Goal: Task Accomplishment & Management: Manage account settings

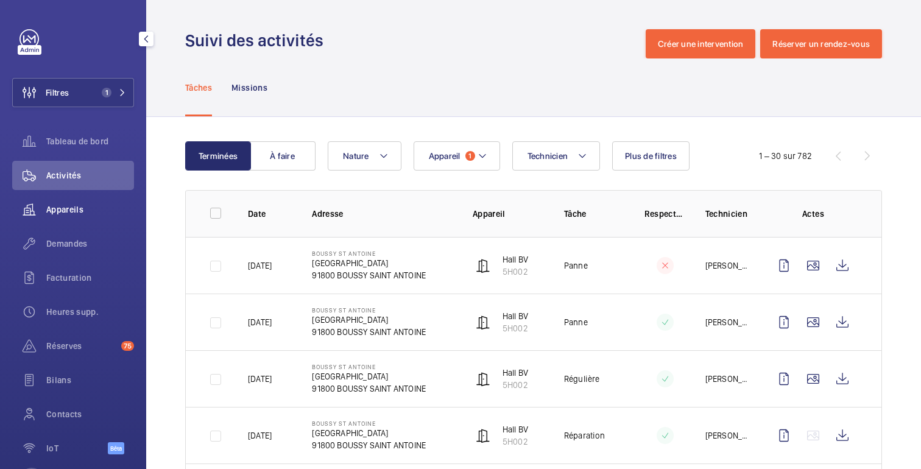
click at [74, 211] on font "Appareils" at bounding box center [64, 210] width 37 height 10
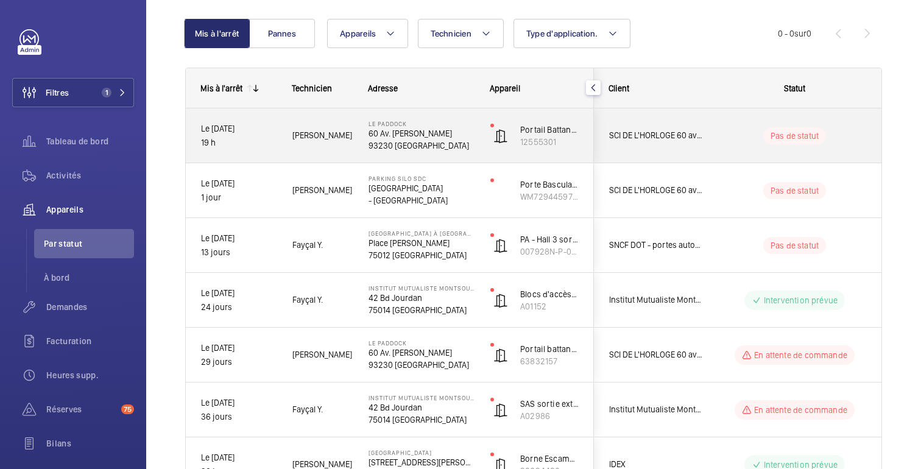
scroll to position [43, 0]
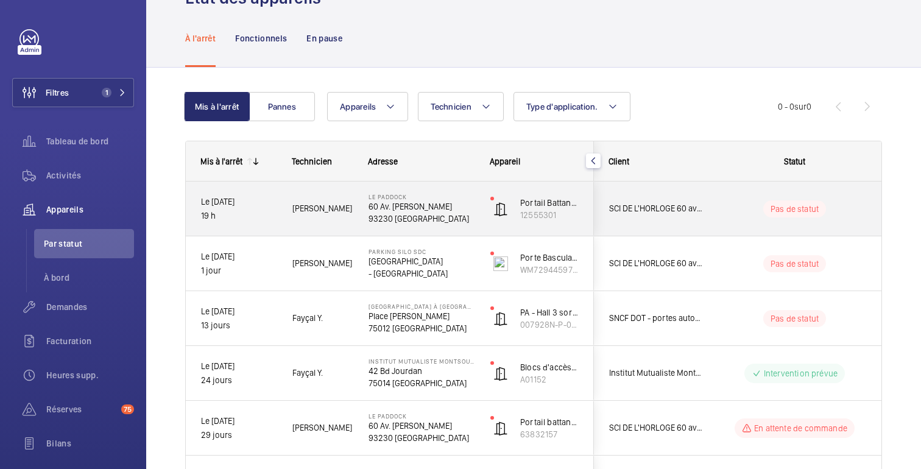
click at [736, 197] on div "Pas de statut" at bounding box center [787, 208] width 166 height 41
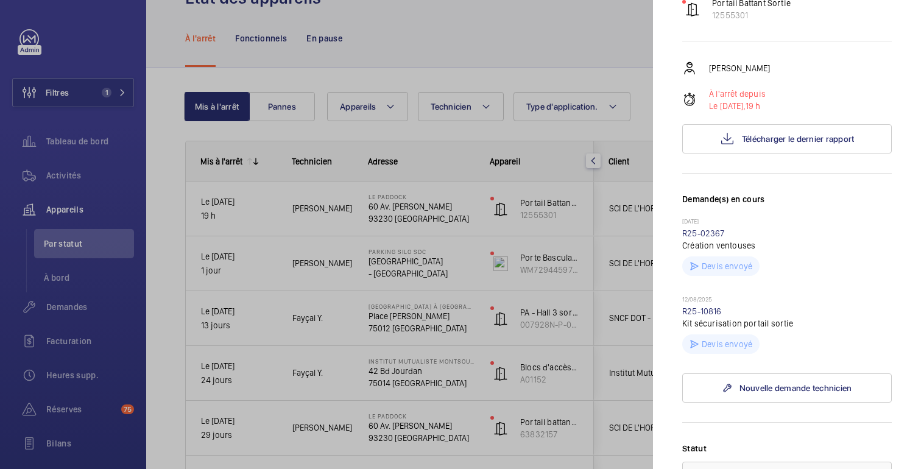
scroll to position [192, 0]
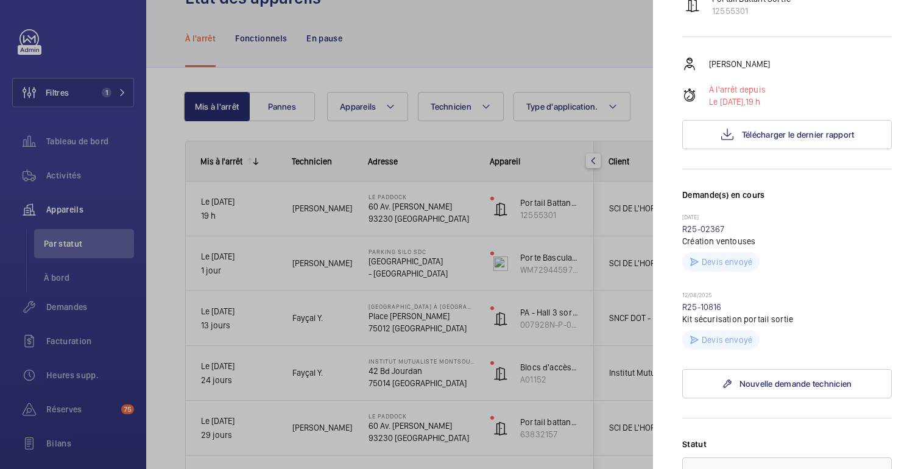
click at [624, 138] on div at bounding box center [460, 234] width 921 height 469
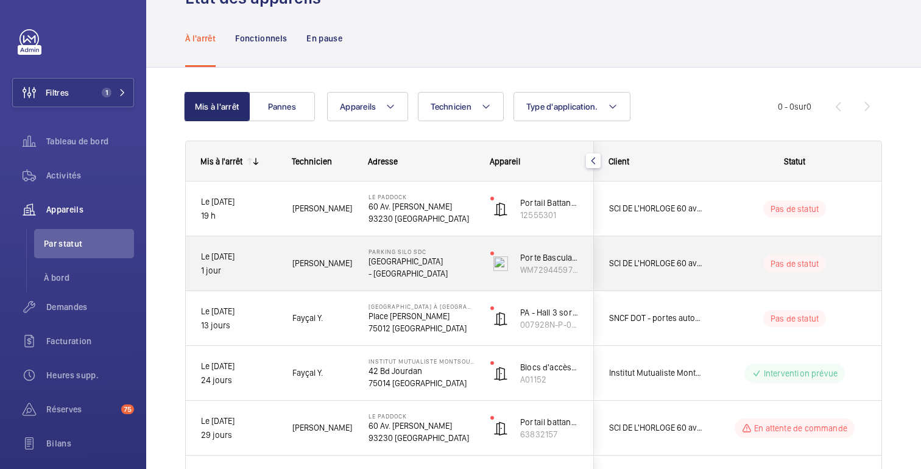
click at [759, 264] on wm-front-pills-cell "Pas de statut" at bounding box center [794, 263] width 152 height 17
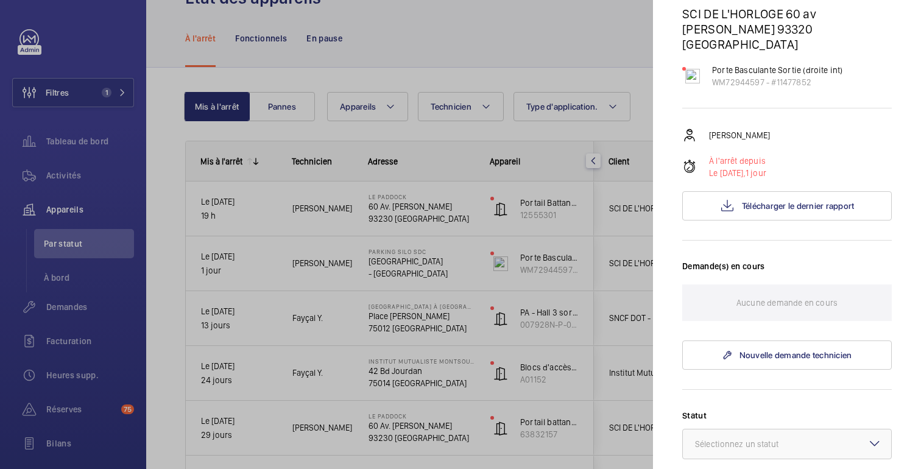
scroll to position [119, 0]
click at [636, 110] on div at bounding box center [460, 234] width 921 height 469
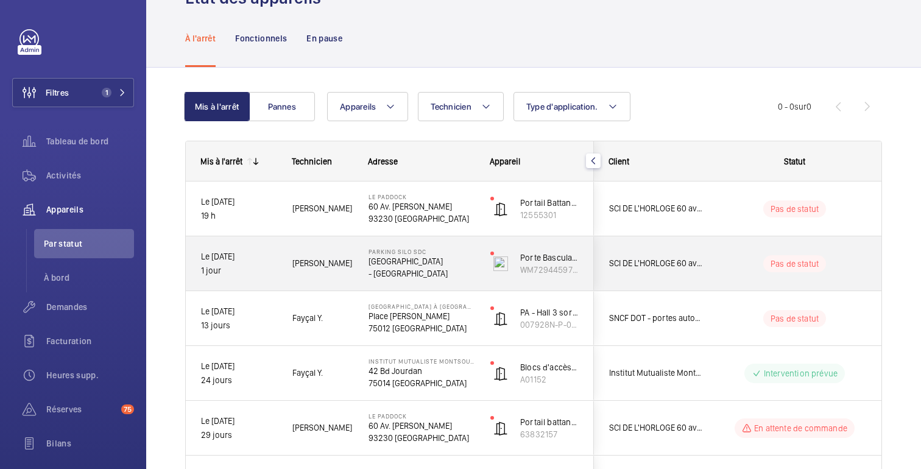
click at [721, 258] on wm-front-pills-cell "Pas de statut" at bounding box center [794, 263] width 152 height 17
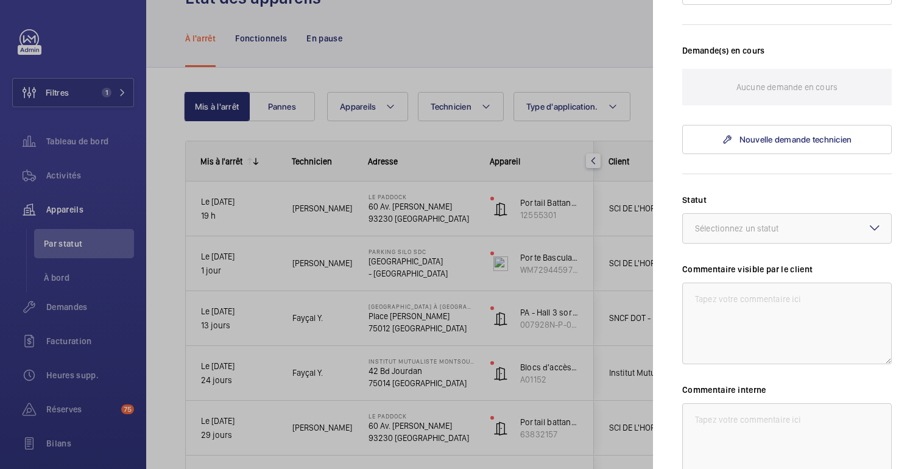
scroll to position [477, 0]
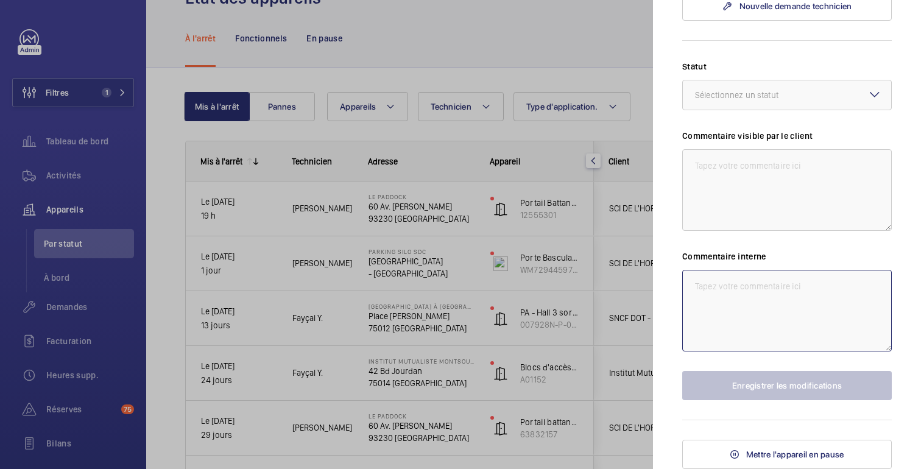
click at [756, 294] on textarea at bounding box center [786, 311] width 209 height 82
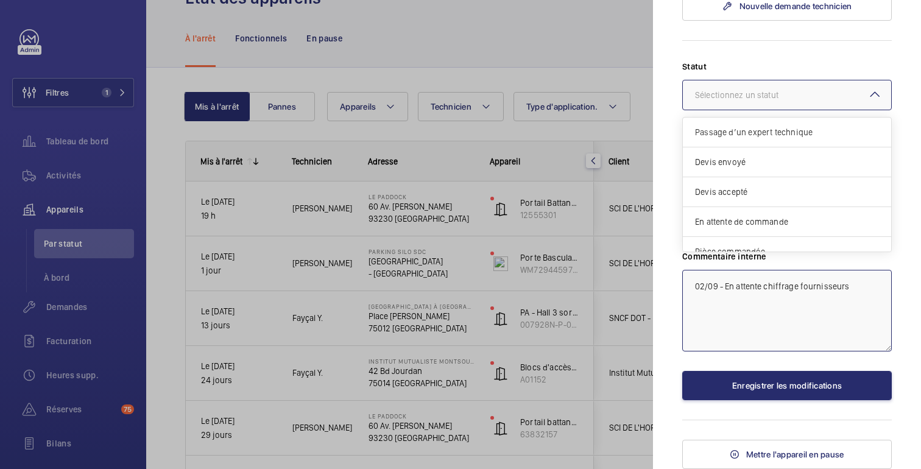
click at [843, 88] on div at bounding box center [786, 94] width 208 height 29
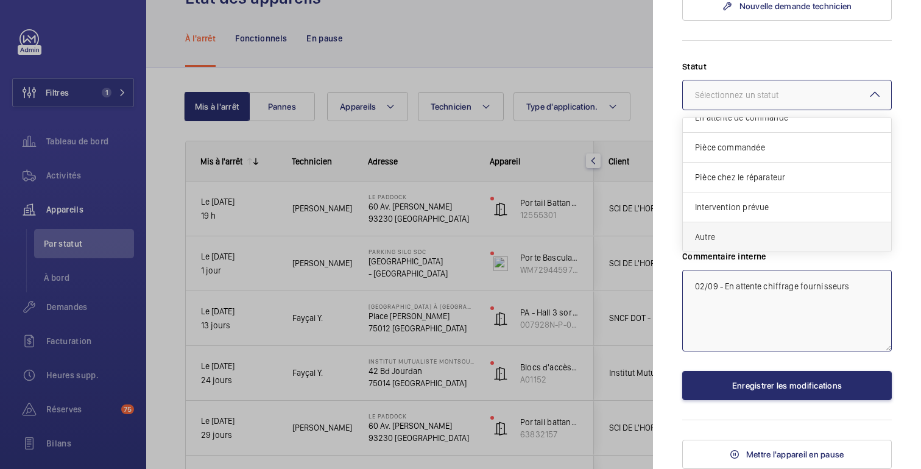
click at [740, 230] on div "Autre" at bounding box center [786, 236] width 208 height 29
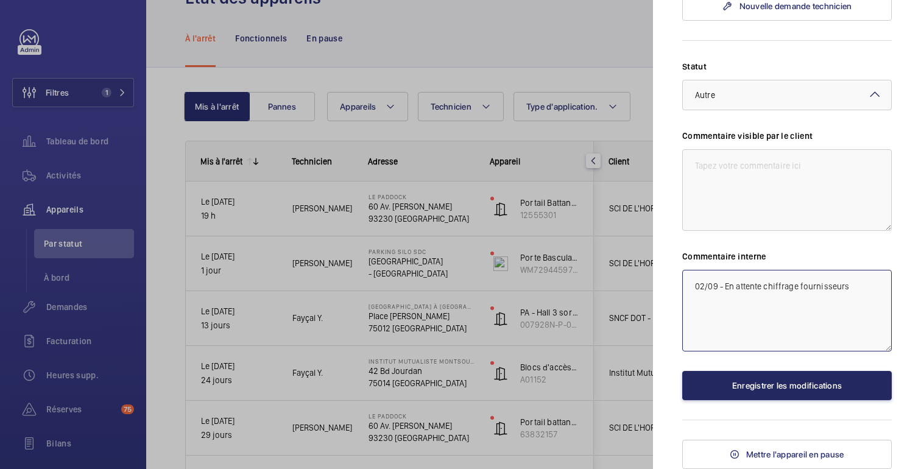
type textarea "02/09 - En attente chiffrage fournisseurs"
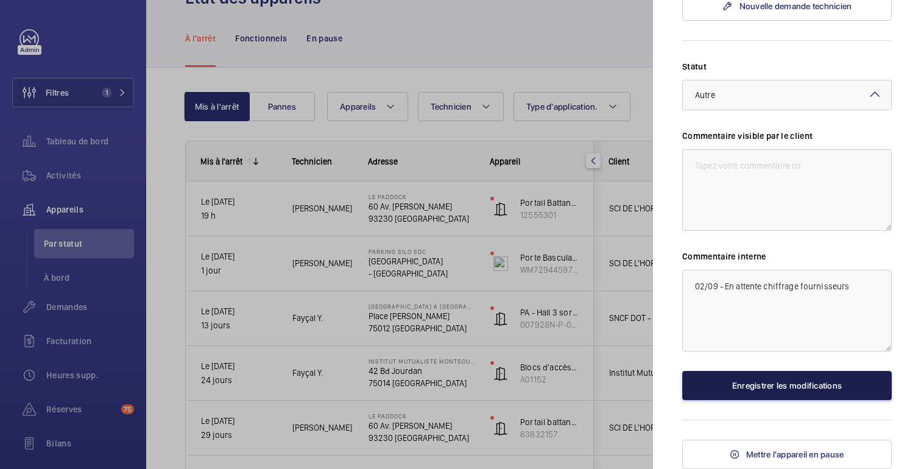
click at [773, 381] on font "Enregistrer les modifications" at bounding box center [787, 386] width 110 height 10
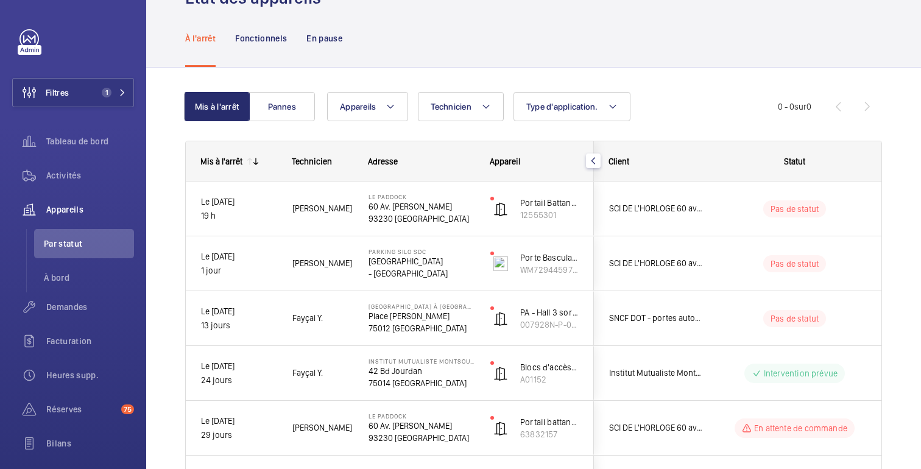
scroll to position [0, 0]
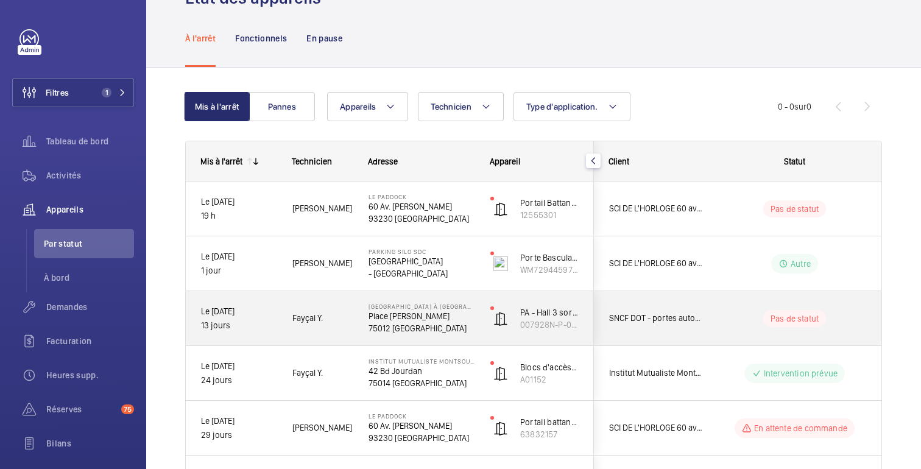
click at [746, 309] on div "Pas de statut" at bounding box center [787, 318] width 166 height 41
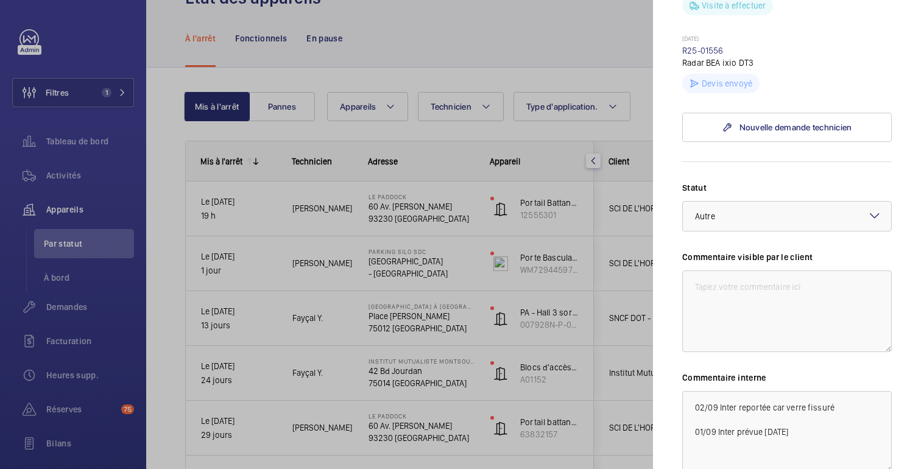
scroll to position [440, 0]
click at [802, 202] on div at bounding box center [786, 216] width 208 height 29
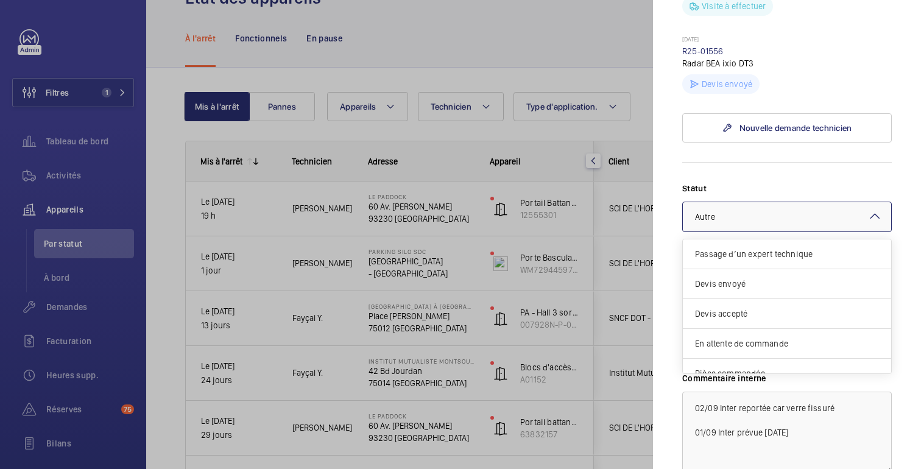
scroll to position [104, 0]
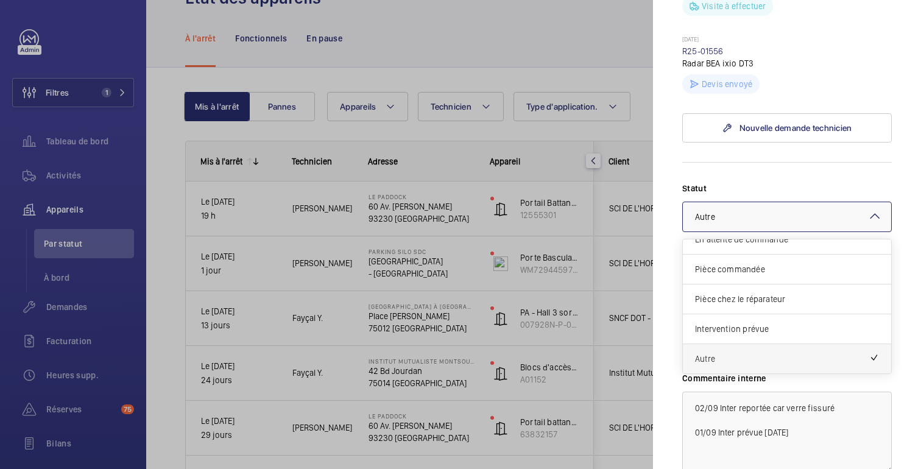
click at [746, 353] on span "Autre" at bounding box center [782, 359] width 174 height 12
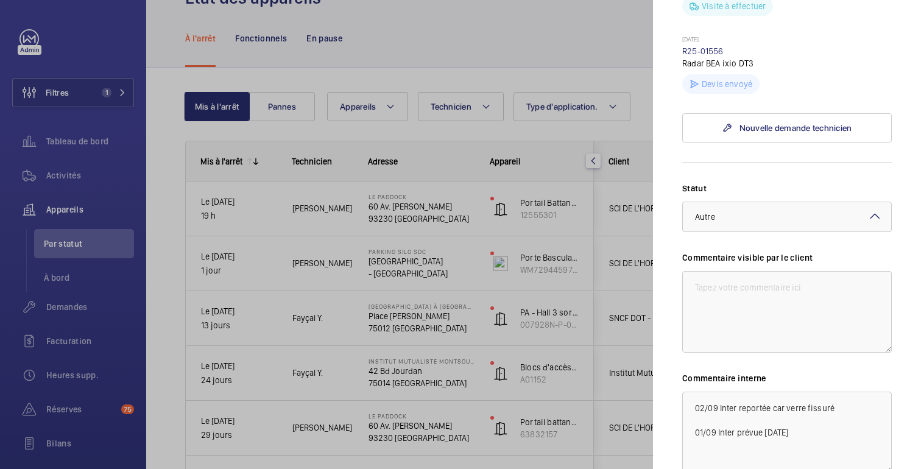
click at [632, 238] on div at bounding box center [460, 234] width 921 height 469
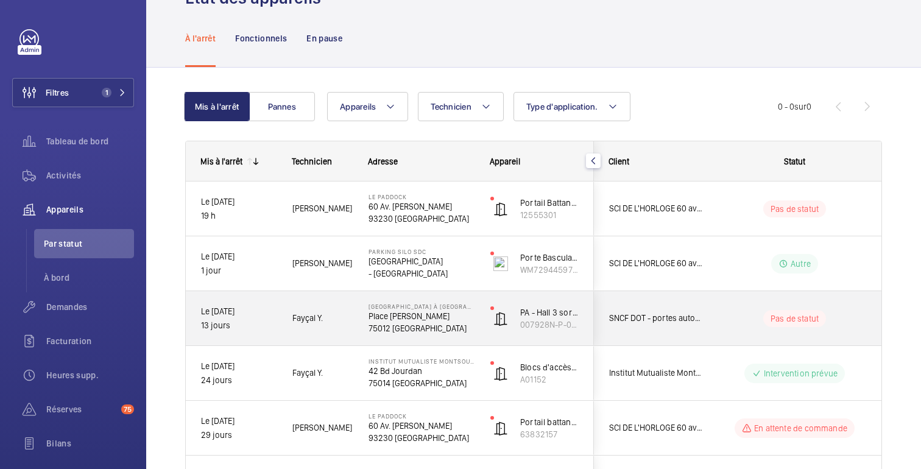
click at [729, 318] on wm-front-pills-cell "Pas de statut" at bounding box center [794, 318] width 152 height 17
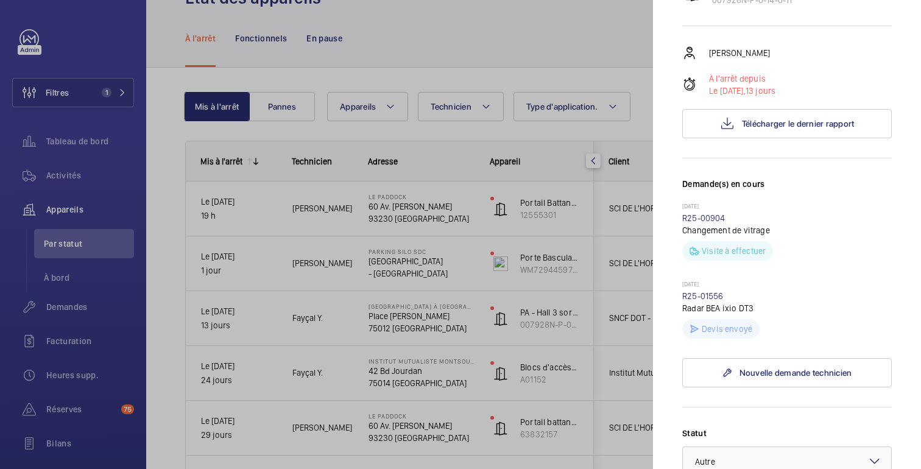
scroll to position [210, 0]
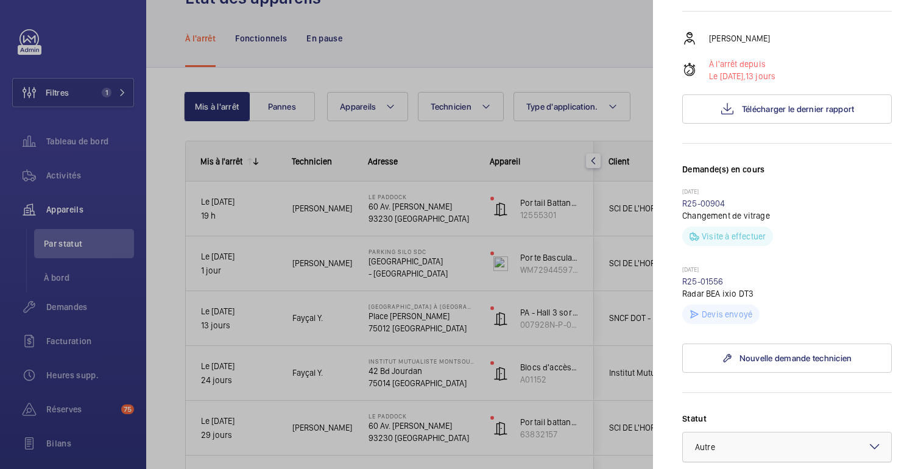
click at [785, 433] on div at bounding box center [786, 446] width 208 height 29
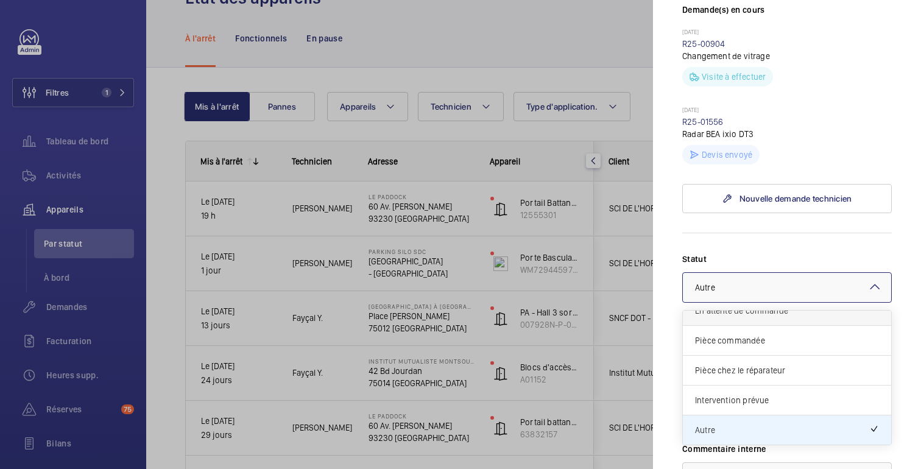
scroll to position [539, 0]
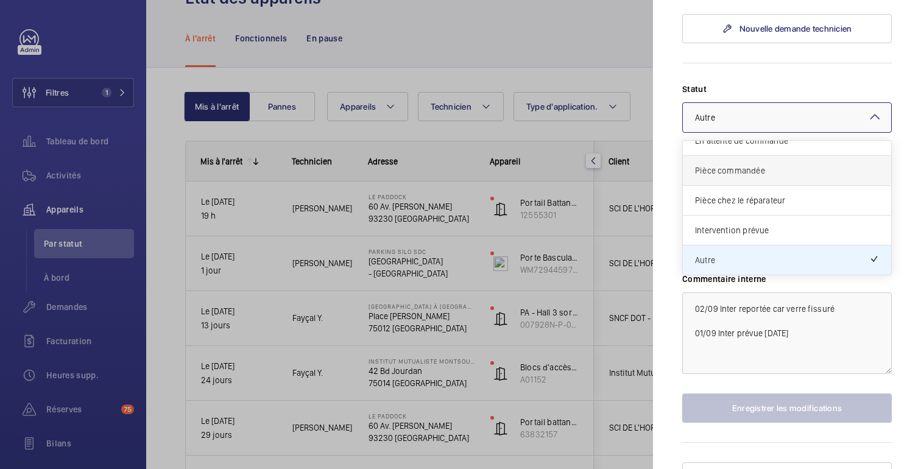
click at [759, 164] on span "Pièce commandée" at bounding box center [787, 170] width 184 height 12
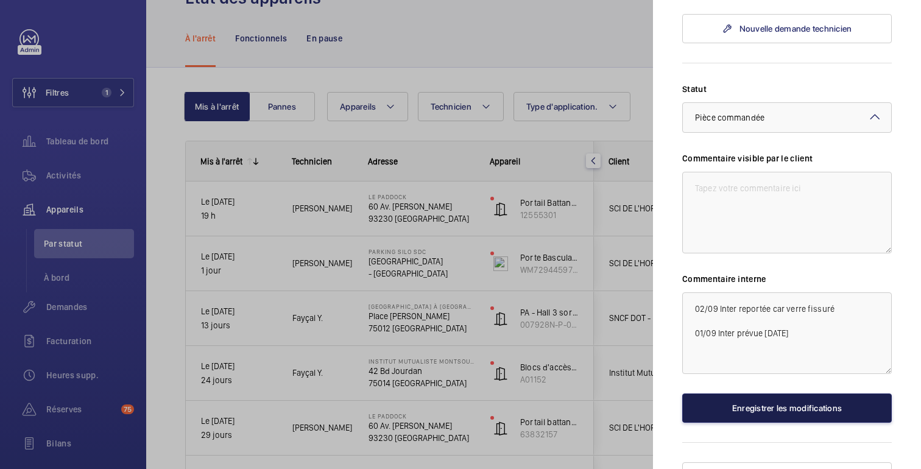
click at [731, 393] on button "Enregistrer les modifications" at bounding box center [786, 407] width 209 height 29
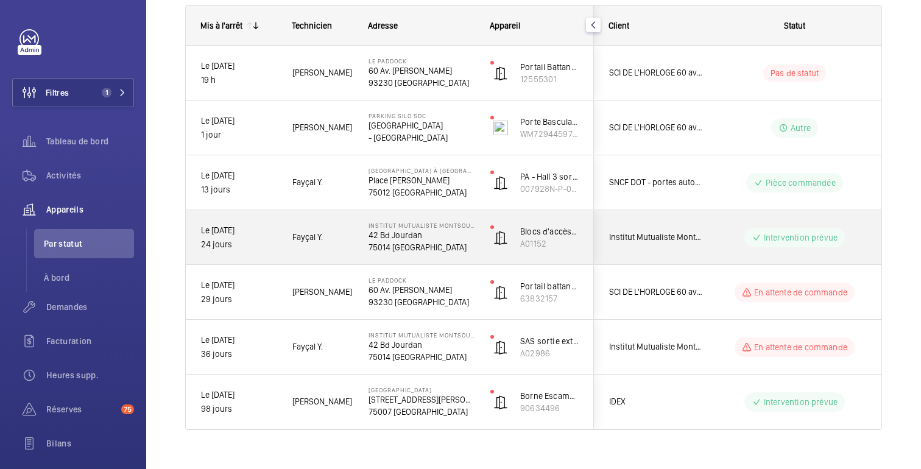
scroll to position [198, 0]
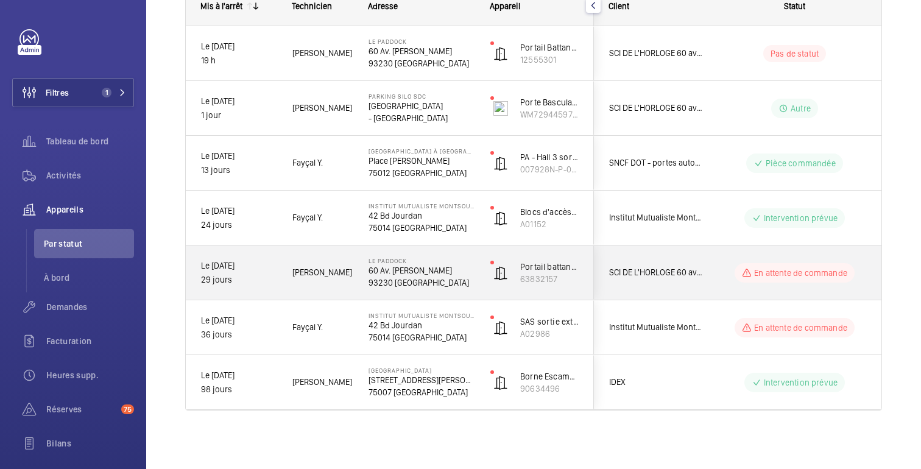
click at [724, 265] on wm-front-pills-cell "En attente de commande" at bounding box center [794, 272] width 152 height 19
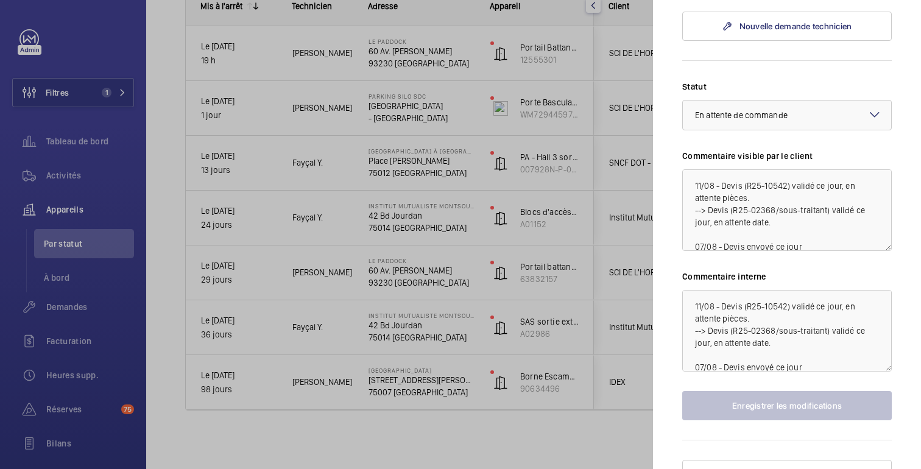
scroll to position [550, 0]
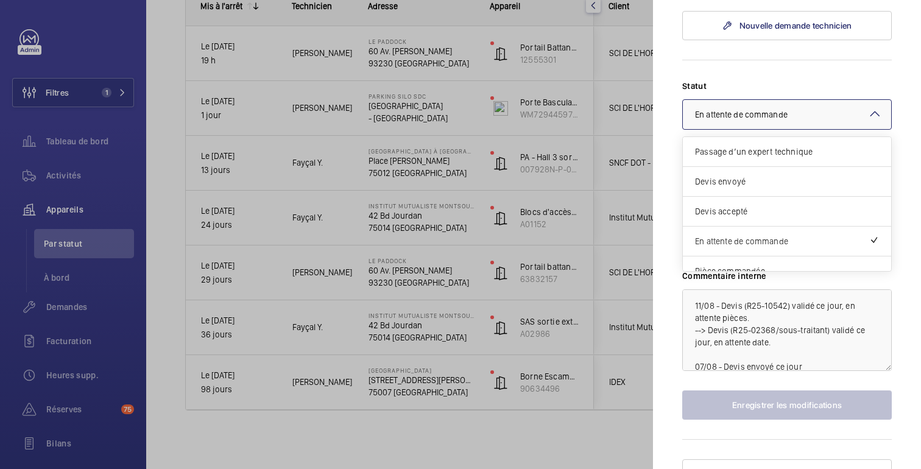
click at [867, 107] on mat-icon at bounding box center [874, 114] width 15 height 15
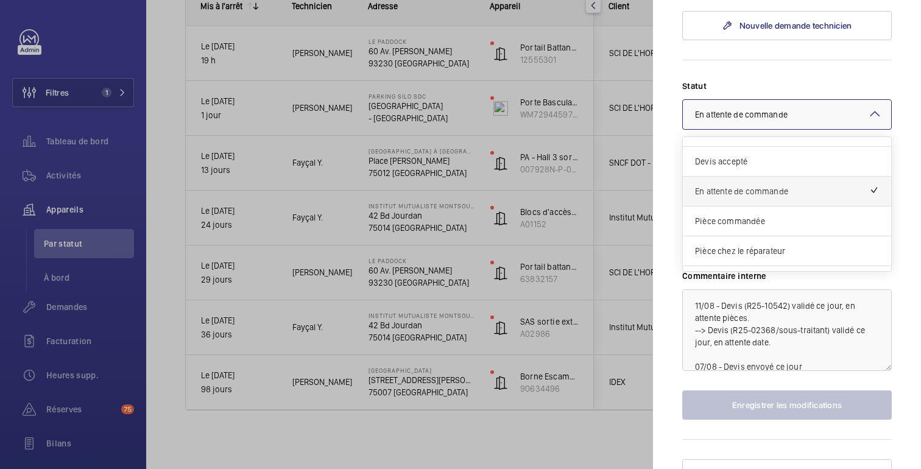
scroll to position [104, 0]
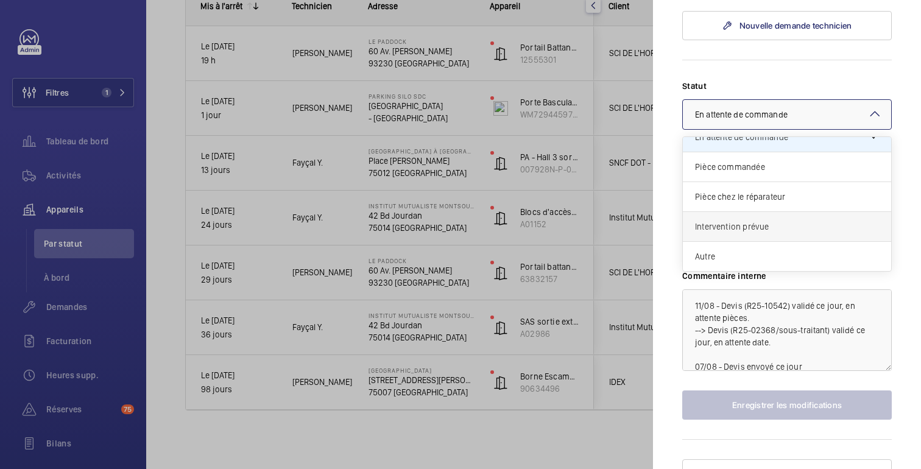
click at [768, 220] on span "Intervention prévue" at bounding box center [787, 226] width 184 height 12
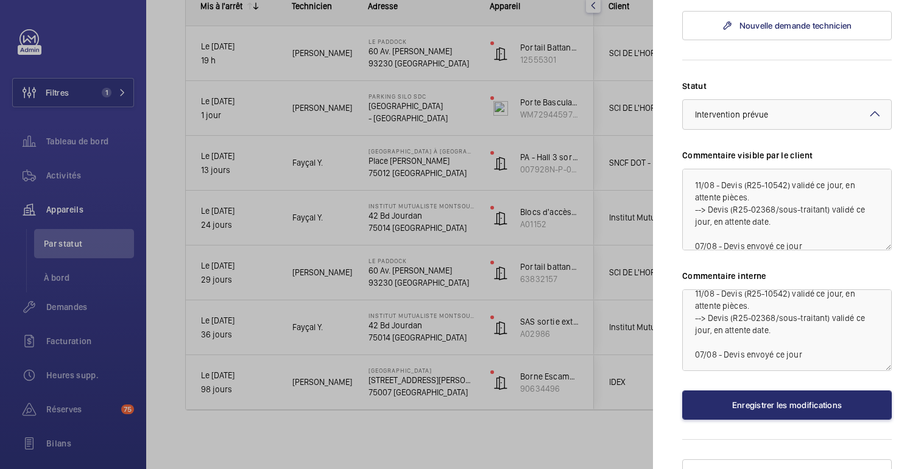
scroll to position [0, 0]
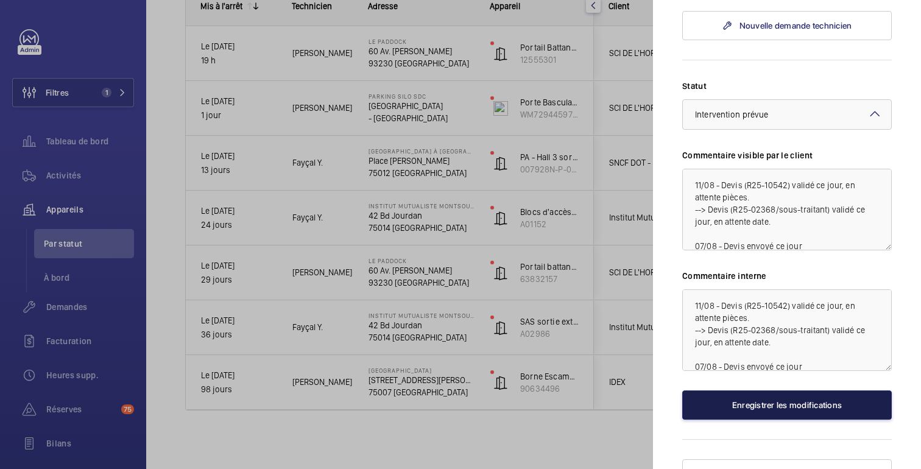
click at [792, 400] on font "Enregistrer les modifications" at bounding box center [787, 405] width 110 height 10
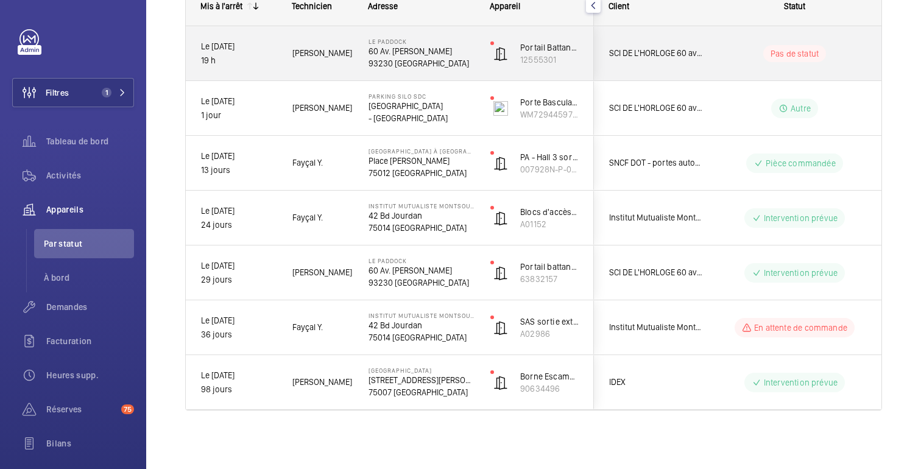
click at [740, 52] on wm-front-pills-cell "Pas de statut" at bounding box center [794, 53] width 152 height 17
